Goal: Task Accomplishment & Management: Use online tool/utility

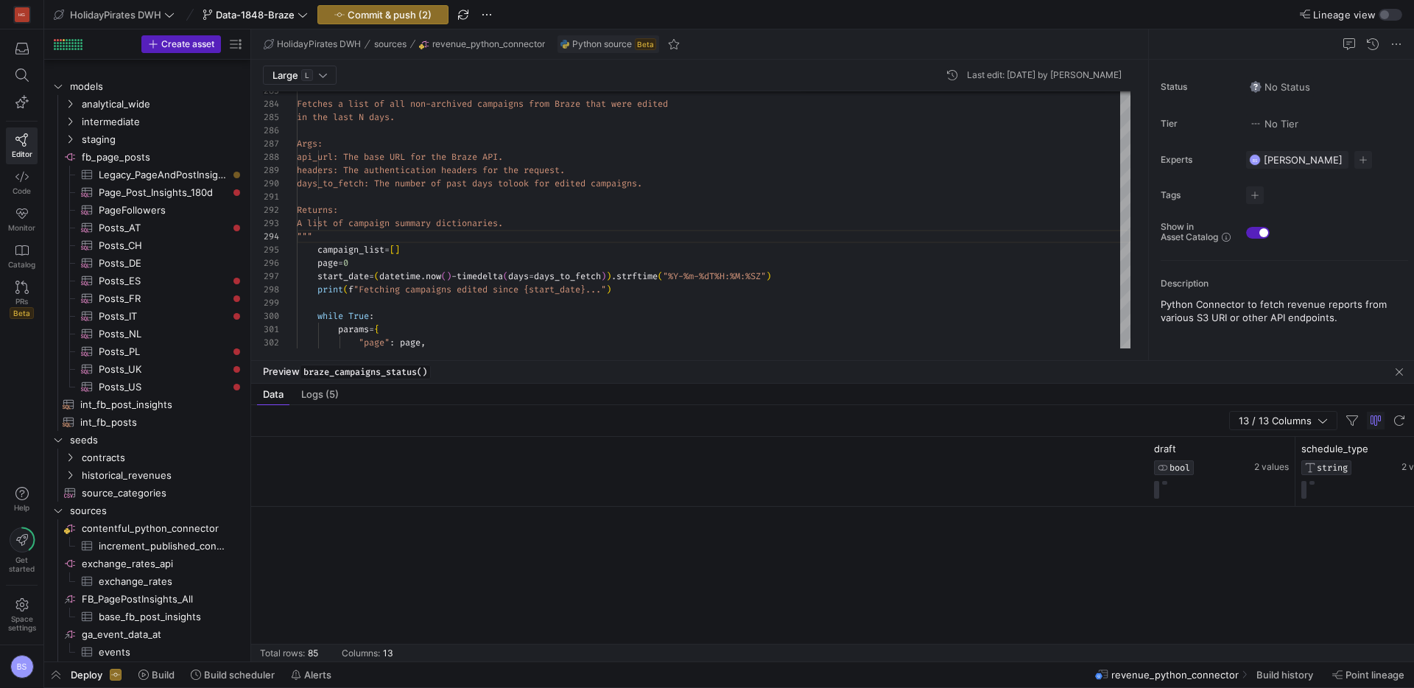
scroll to position [0, 1125]
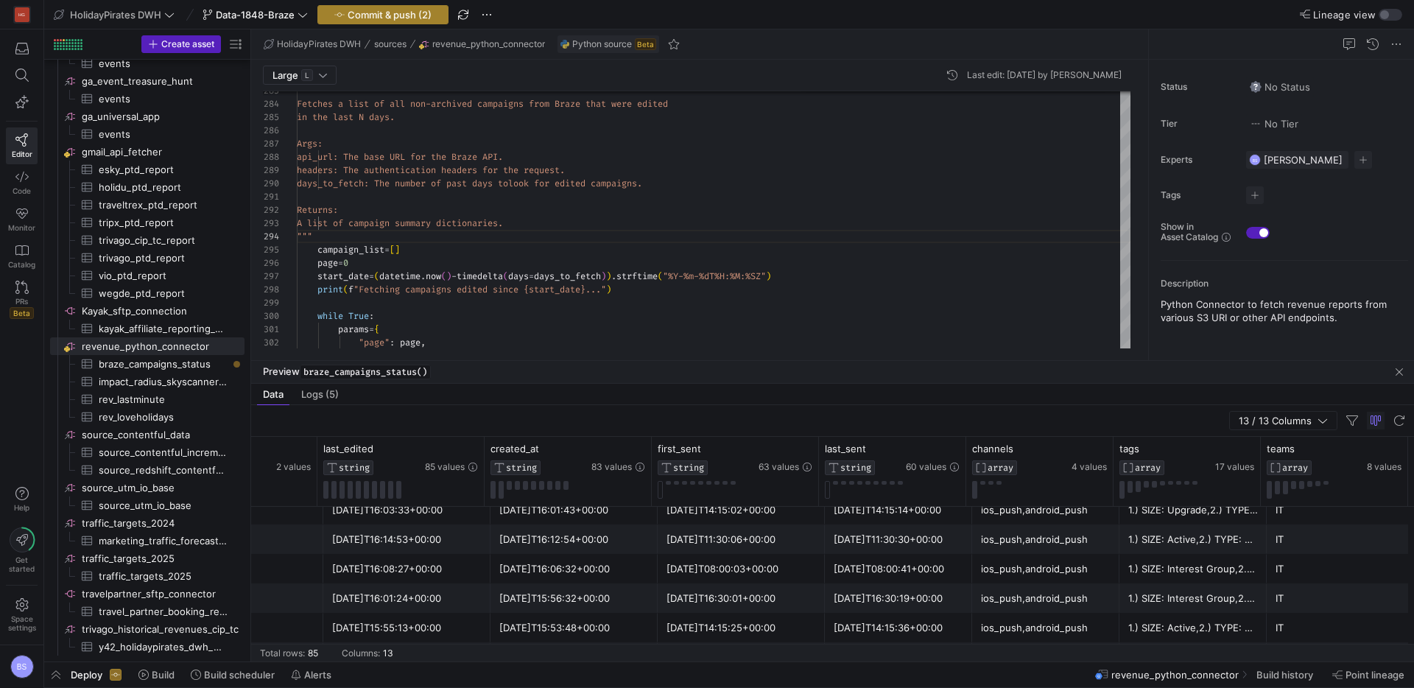
click at [406, 15] on span "Commit & push (2)" at bounding box center [390, 15] width 84 height 12
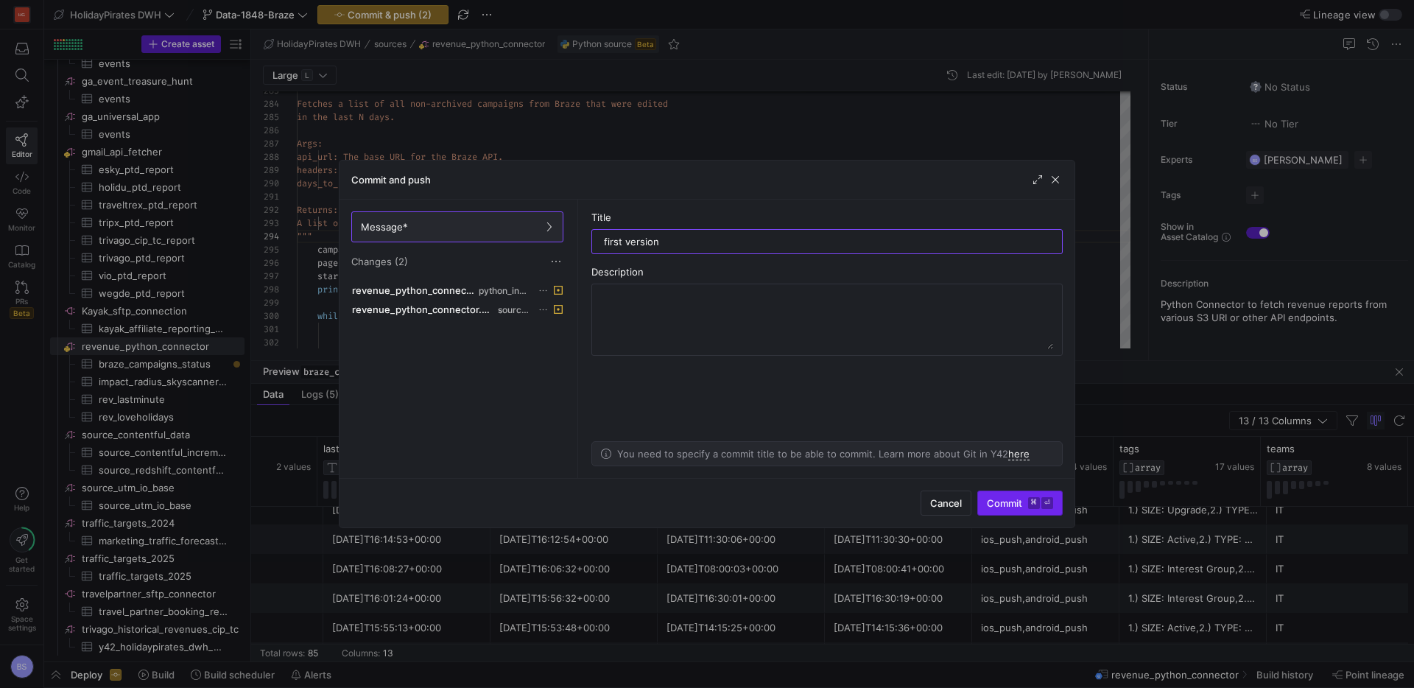
type input "first version"
click at [991, 501] on span "Commit ⌘ ⏎" at bounding box center [1020, 503] width 66 height 12
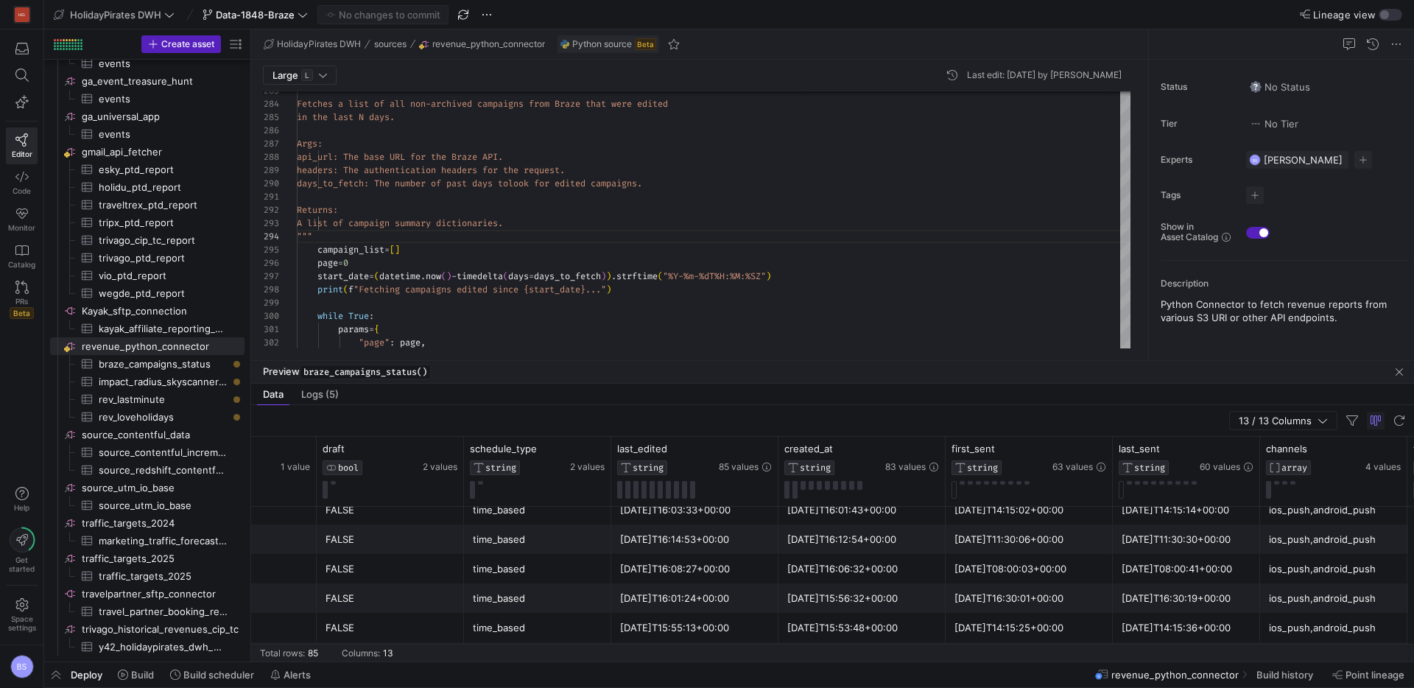
scroll to position [0, 0]
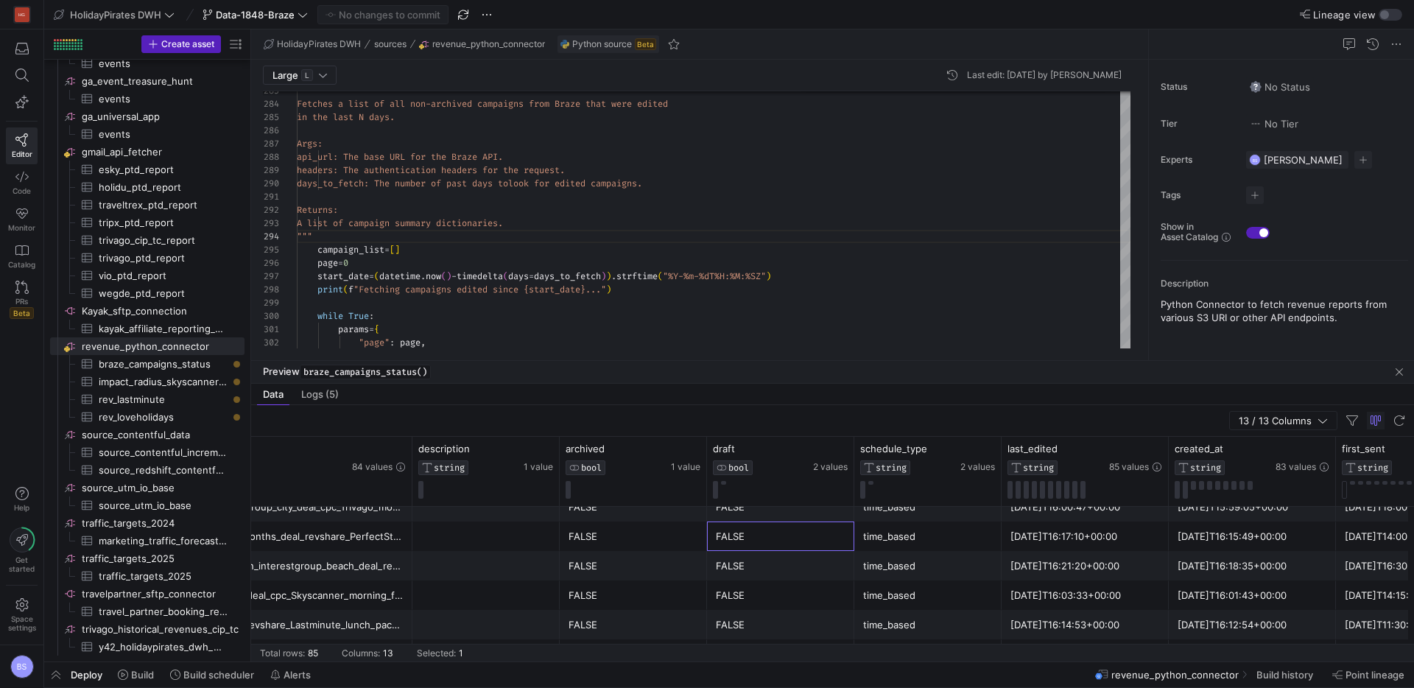
click at [764, 540] on div "FALSE" at bounding box center [781, 536] width 130 height 29
click at [579, 535] on div "FALSE" at bounding box center [635, 536] width 130 height 29
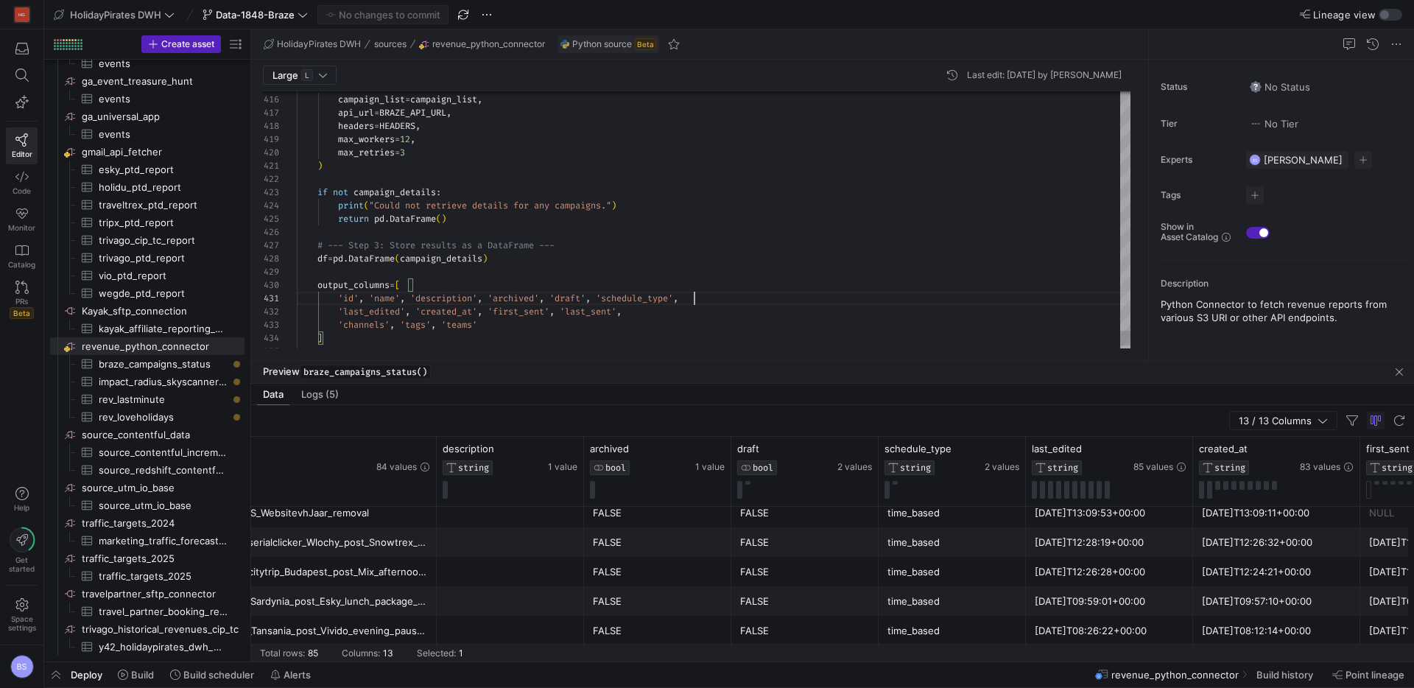
type textarea "'id', 'name', 'description', 'archived', 'draft', 'enabled', 'schedule_type', '…"
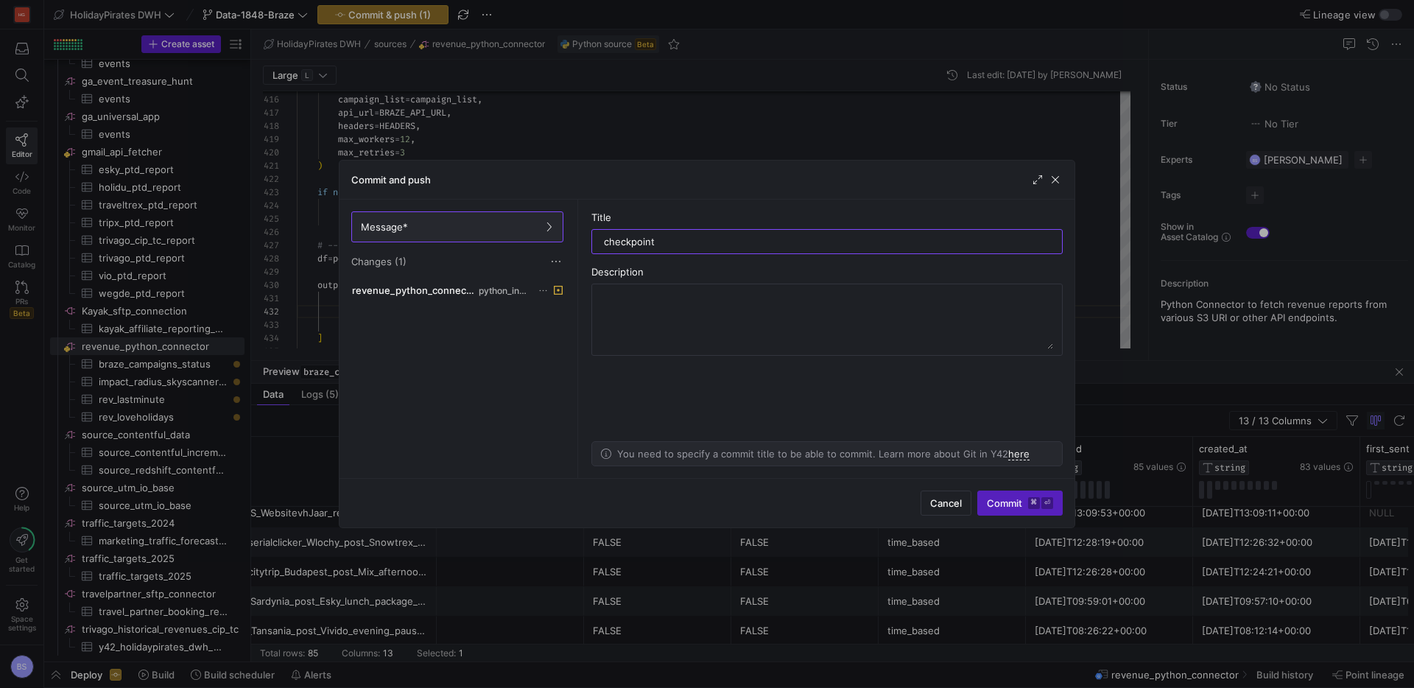
click at [1007, 488] on div "Cancel Commit ⌘ ⏎" at bounding box center [706, 502] width 735 height 49
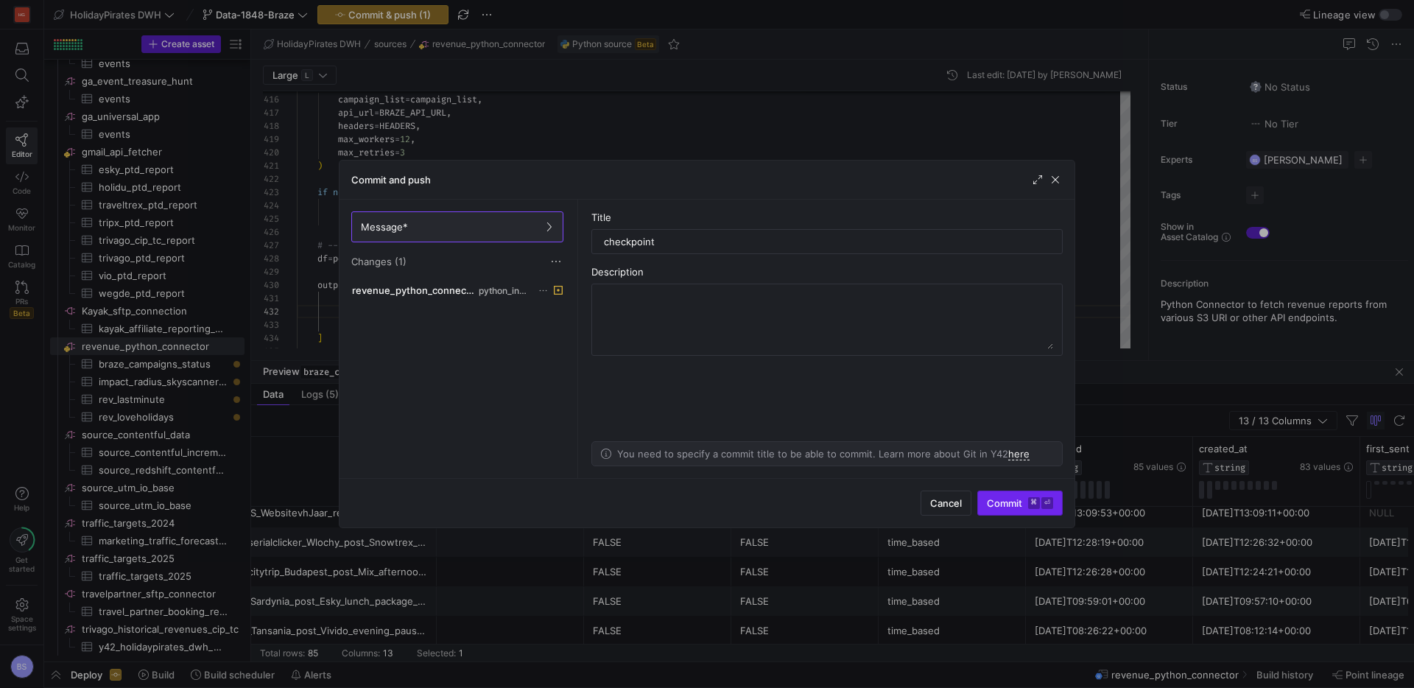
click at [1001, 500] on span "Commit ⌘ ⏎" at bounding box center [1020, 503] width 66 height 12
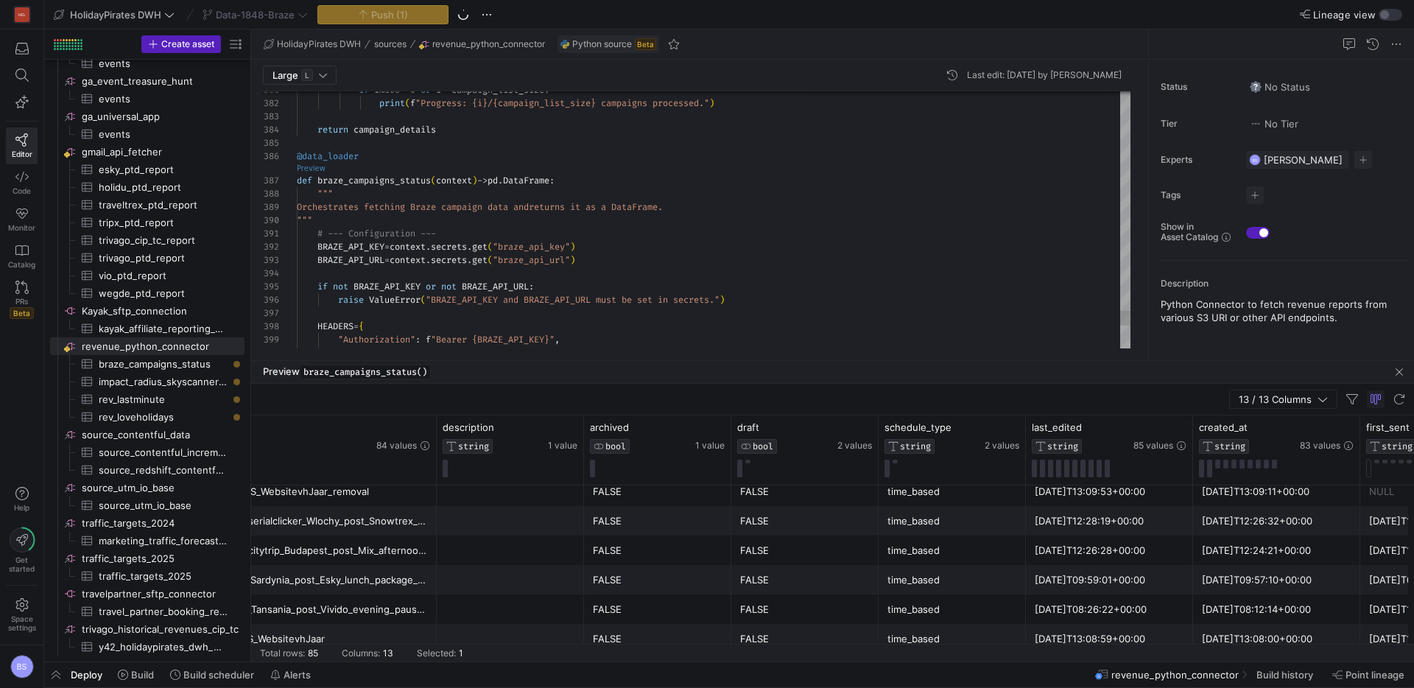
click at [302, 166] on link "Preview" at bounding box center [311, 168] width 29 height 8
click at [310, 165] on link "Preview" at bounding box center [311, 168] width 29 height 8
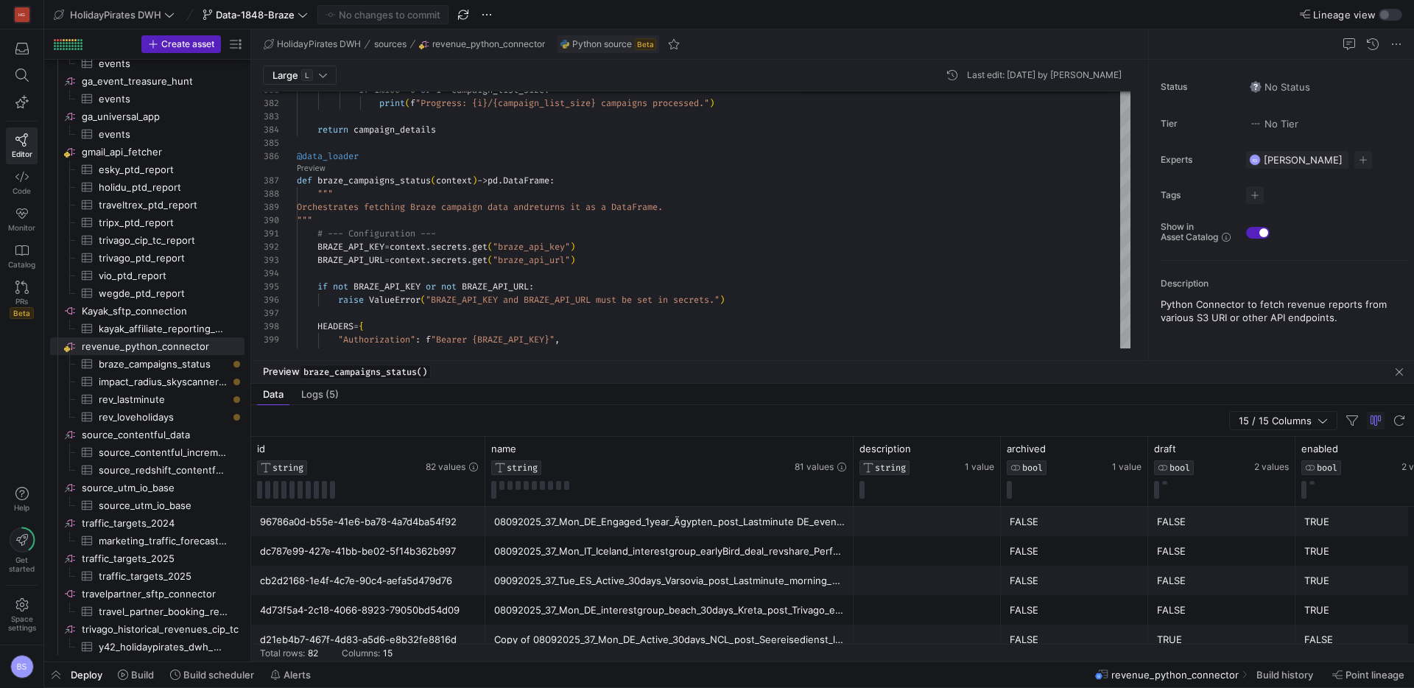
click at [666, 626] on div "Copy of 08092025_37_Mon_DE_Active_30days_NCL_post_Seereisedienst_lunch_mobility…" at bounding box center [669, 639] width 350 height 29
